Goal: Information Seeking & Learning: Check status

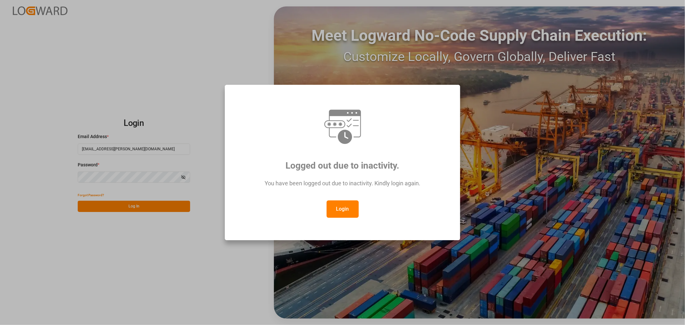
click at [342, 206] on button "Login" at bounding box center [343, 209] width 32 height 17
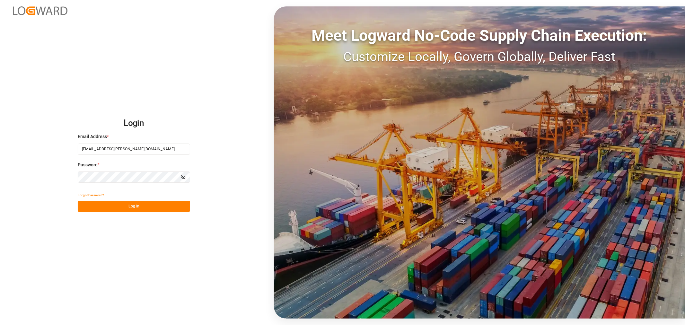
click at [108, 204] on button "Log In" at bounding box center [134, 206] width 112 height 11
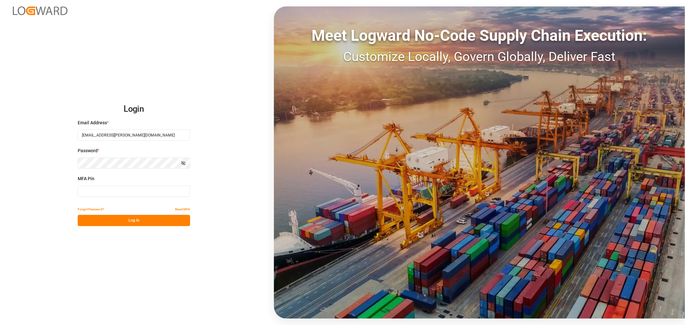
click at [98, 188] on input at bounding box center [134, 191] width 112 height 11
type input "354037"
click at [95, 218] on button "Log In" at bounding box center [134, 220] width 112 height 11
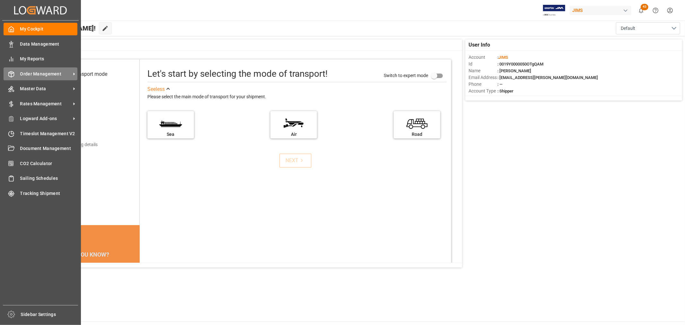
click at [38, 74] on span "Order Management" at bounding box center [45, 74] width 51 height 7
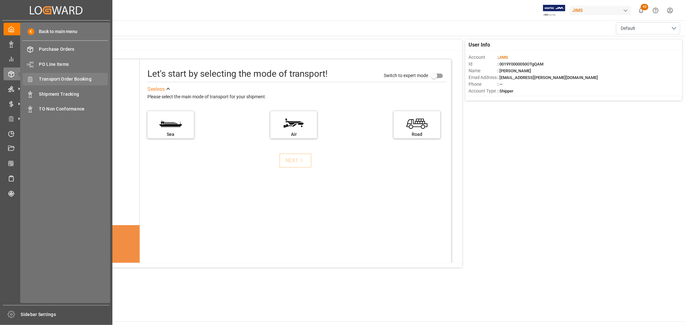
click at [67, 77] on span "Transport Order Booking" at bounding box center [73, 79] width 69 height 7
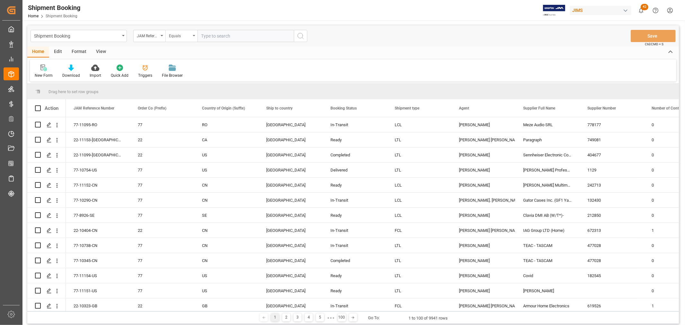
click at [195, 35] on div "Equals" at bounding box center [181, 36] width 32 height 12
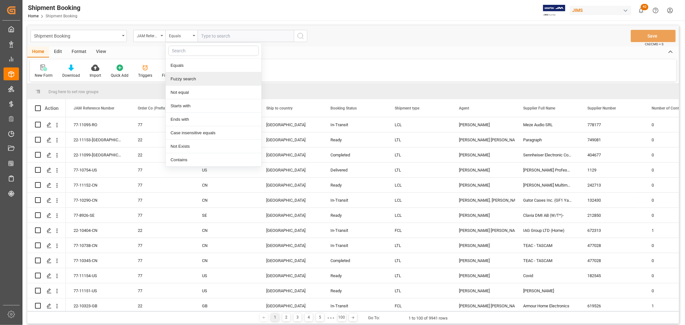
click at [200, 81] on div "Fuzzy search" at bounding box center [214, 78] width 96 height 13
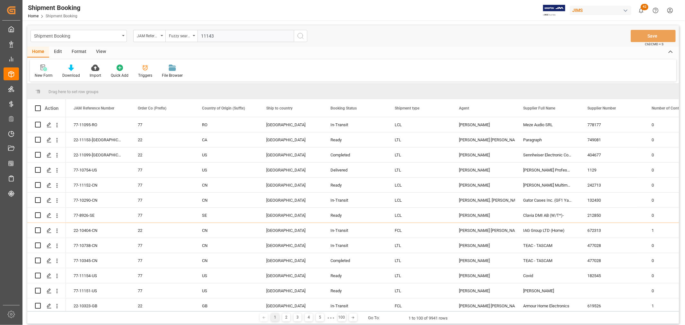
type input "11143"
click at [301, 36] on icon "search button" at bounding box center [301, 36] width 8 height 8
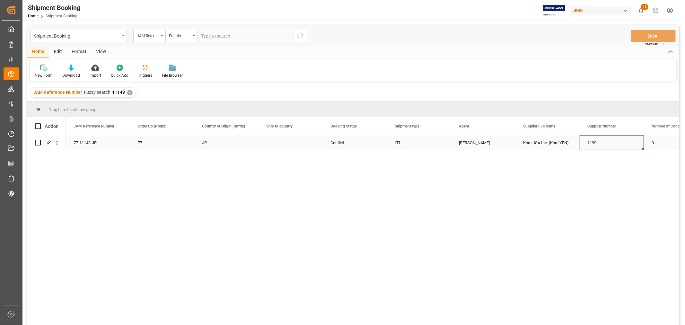
click at [592, 143] on div "1199" at bounding box center [612, 142] width 64 height 15
click at [438, 194] on div "77-11143-JP 77 JP Conflict LTL Shyamala Mantha Korg USA Inc. (Korg YEN) 1199 0" at bounding box center [372, 232] width 613 height 194
click at [97, 52] on div "View" at bounding box center [101, 52] width 20 height 11
click at [168, 196] on div "77-11143-JP 77 JP Conflict LTL Shyamala Mantha Korg USA Inc. (Korg YEN) 1199 0" at bounding box center [372, 232] width 613 height 194
click at [164, 34] on div "JAM Reference Number" at bounding box center [149, 36] width 32 height 12
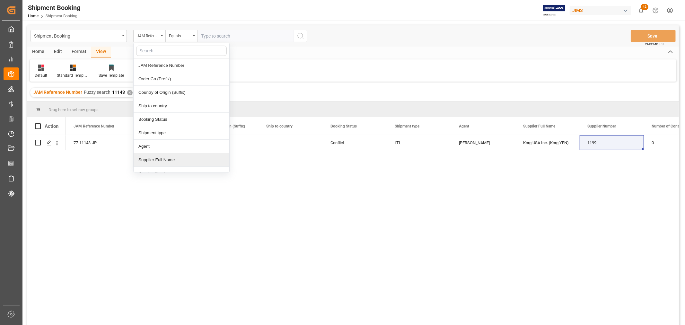
scroll to position [36, 0]
click at [160, 138] on div "Supplier Number" at bounding box center [182, 137] width 96 height 13
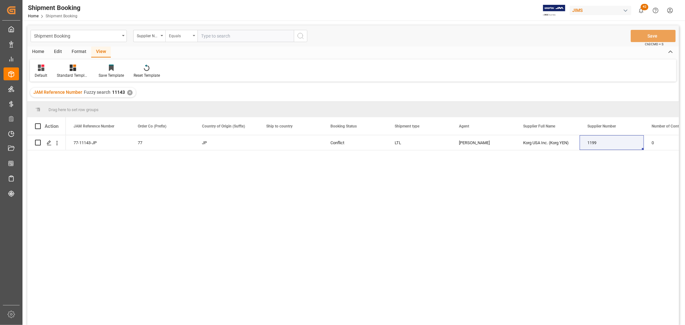
click at [194, 36] on icon "open menu" at bounding box center [194, 35] width 3 height 1
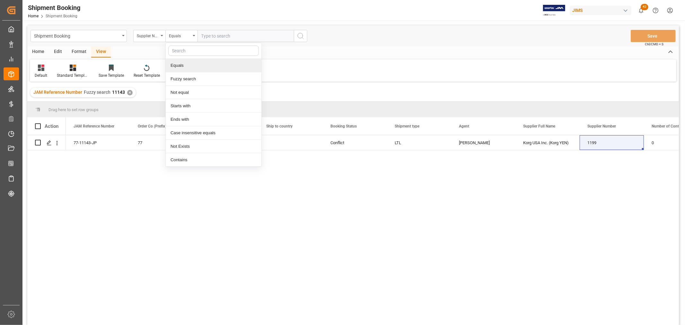
click at [205, 35] on input "text" at bounding box center [246, 36] width 96 height 12
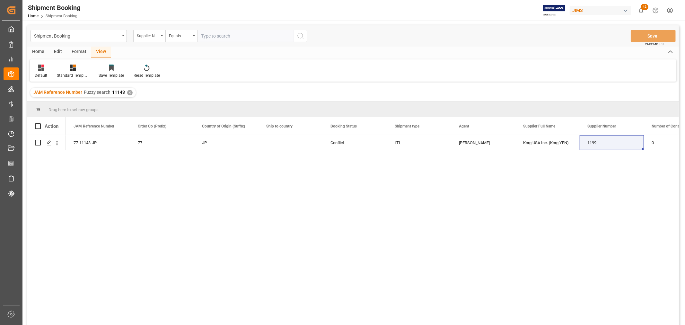
paste input "1199"
type input "1199"
click at [303, 34] on icon "search button" at bounding box center [301, 36] width 8 height 8
click at [131, 92] on div "✕" at bounding box center [129, 92] width 5 height 5
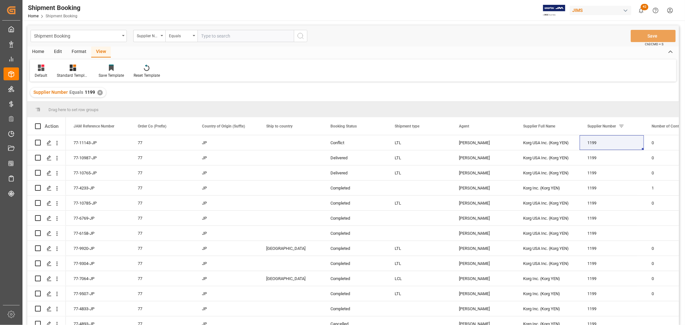
click at [103, 50] on div "View" at bounding box center [101, 52] width 20 height 11
click at [44, 70] on div at bounding box center [41, 67] width 13 height 7
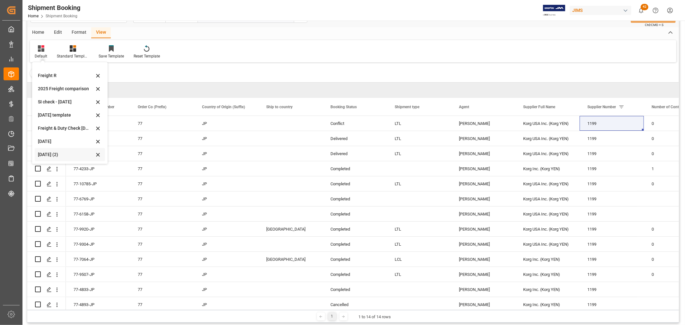
scroll to position [36, 0]
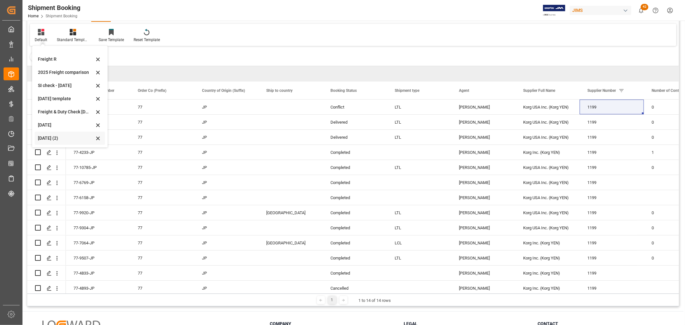
click at [52, 137] on div "Aug 2025 (2)" at bounding box center [66, 138] width 56 height 7
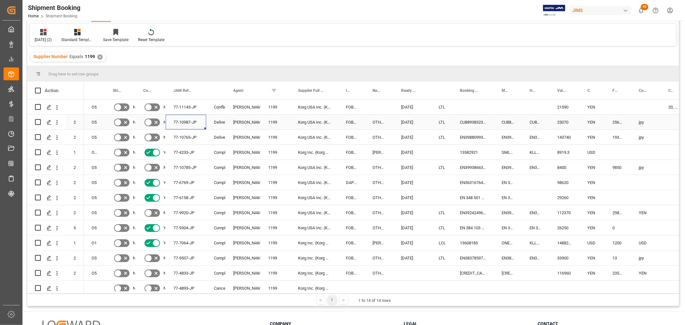
click at [179, 121] on div "77-10987-JP" at bounding box center [186, 122] width 40 height 15
click at [174, 138] on div "77-10765-JP" at bounding box center [186, 137] width 40 height 15
click at [185, 167] on div "77-10785-JP" at bounding box center [186, 167] width 40 height 15
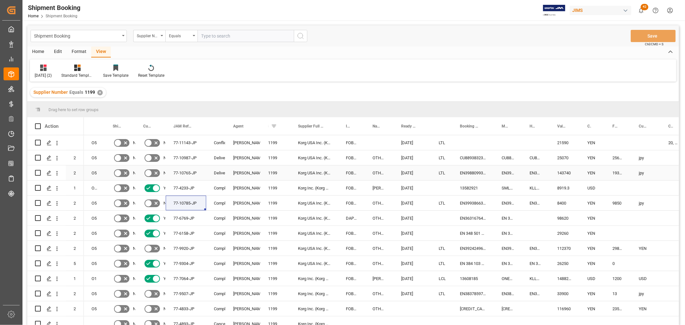
click at [252, 169] on div "Jacques Denis" at bounding box center [243, 173] width 20 height 15
click at [272, 126] on span at bounding box center [274, 126] width 6 height 6
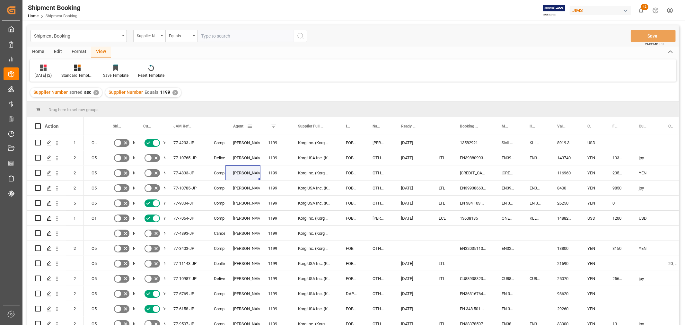
click at [249, 125] on span at bounding box center [250, 126] width 6 height 6
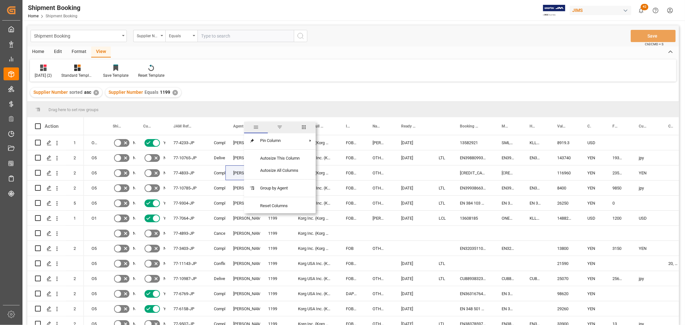
click at [278, 128] on span "filter" at bounding box center [280, 127] width 6 height 6
type input "Jacques Denis"
click at [288, 182] on button "Apply" at bounding box center [288, 181] width 12 height 6
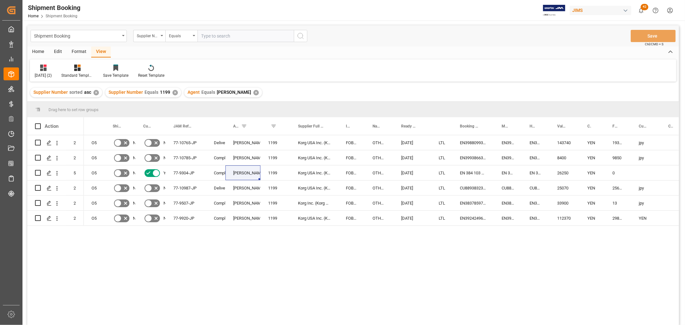
click at [217, 259] on div "O5 No No 77-10765-JP Delivered Jacques Denis 1199 Korg USA Inc. (Korg YEN) FOB …" at bounding box center [381, 232] width 595 height 194
click at [179, 171] on div "77-9304-JP" at bounding box center [186, 172] width 40 height 15
click at [168, 249] on div "O5 No No 77-10765-JP Delivered Jacques Denis 1199 Korg USA Inc. (Korg YEN) FOB …" at bounding box center [381, 232] width 595 height 194
click at [186, 203] on div "77-9507-JP" at bounding box center [186, 203] width 40 height 15
click at [191, 218] on div "77-9920-JP" at bounding box center [186, 218] width 40 height 15
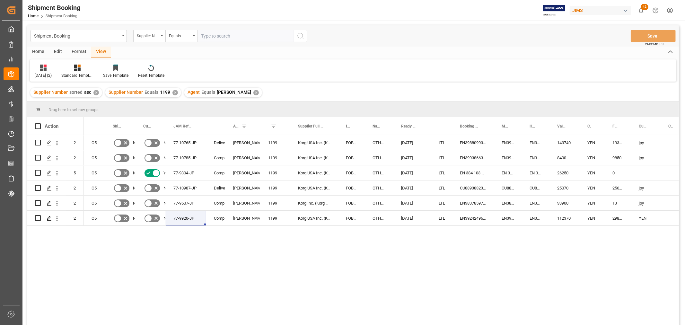
click at [246, 252] on div "O5 No No 77-10765-JP Delivered Jacques Denis 1199 Korg USA Inc. (Korg YEN) FOB …" at bounding box center [381, 232] width 595 height 194
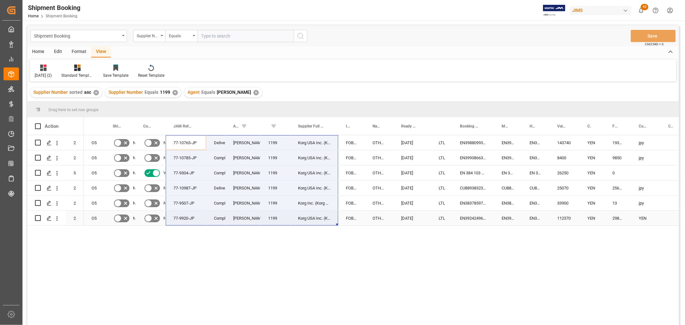
drag, startPoint x: 173, startPoint y: 141, endPoint x: 317, endPoint y: 215, distance: 162.7
drag, startPoint x: 199, startPoint y: 232, endPoint x: 195, endPoint y: 225, distance: 7.9
click at [199, 232] on div "O5 No No 77-10765-JP Delivered Jacques Denis 1199 Korg USA Inc. (Korg YEN) FOB …" at bounding box center [381, 232] width 595 height 194
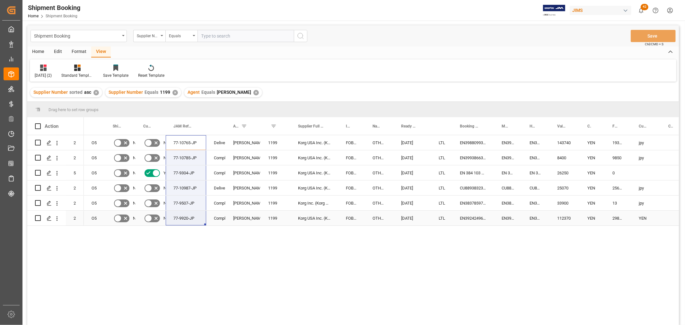
drag, startPoint x: 179, startPoint y: 140, endPoint x: 176, endPoint y: 213, distance: 73.0
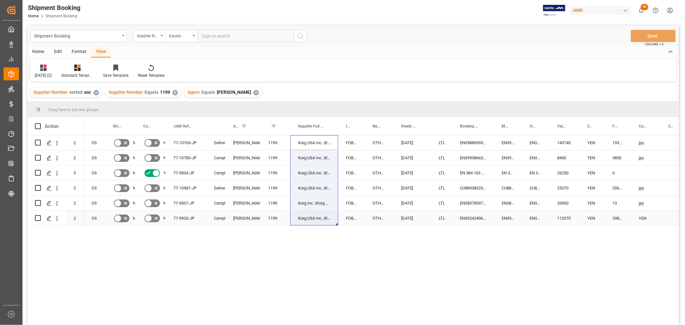
drag, startPoint x: 303, startPoint y: 140, endPoint x: 308, endPoint y: 214, distance: 73.7
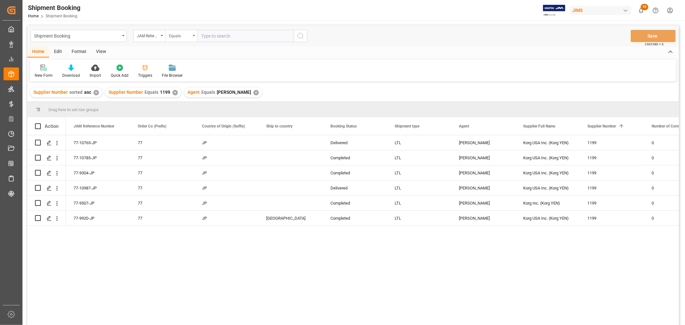
click at [195, 34] on div "Equals" at bounding box center [181, 36] width 32 height 12
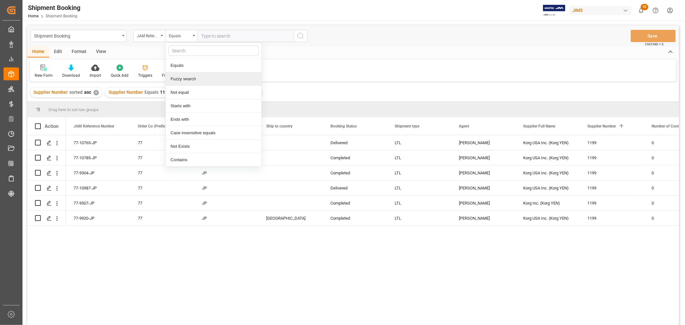
click at [181, 81] on div "Fuzzy search" at bounding box center [214, 78] width 96 height 13
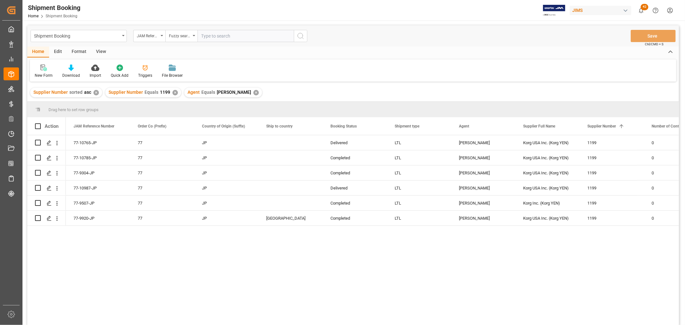
paste input "77-11143-JP"
type input "77-11143-JP"
click at [301, 37] on icon "search button" at bounding box center [301, 36] width 8 height 8
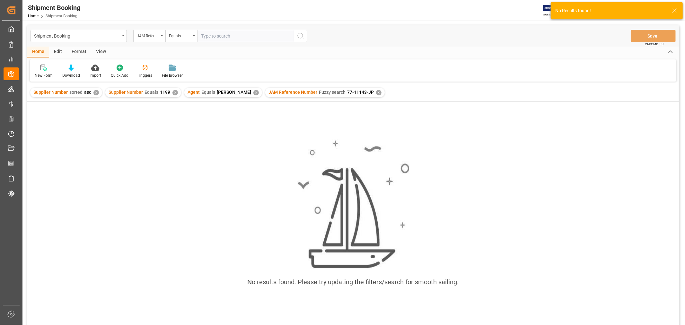
click at [254, 91] on div "✕" at bounding box center [256, 92] width 5 height 5
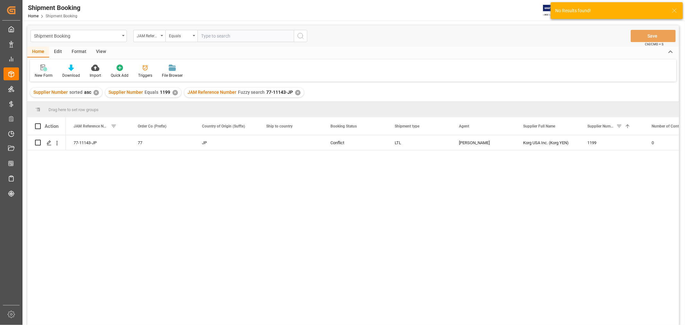
click at [173, 92] on div "✕" at bounding box center [175, 92] width 5 height 5
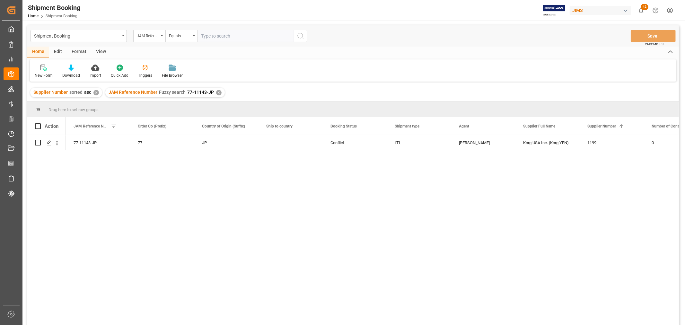
click at [94, 94] on div "✕" at bounding box center [96, 92] width 5 height 5
